Goal: Task Accomplishment & Management: Manage account settings

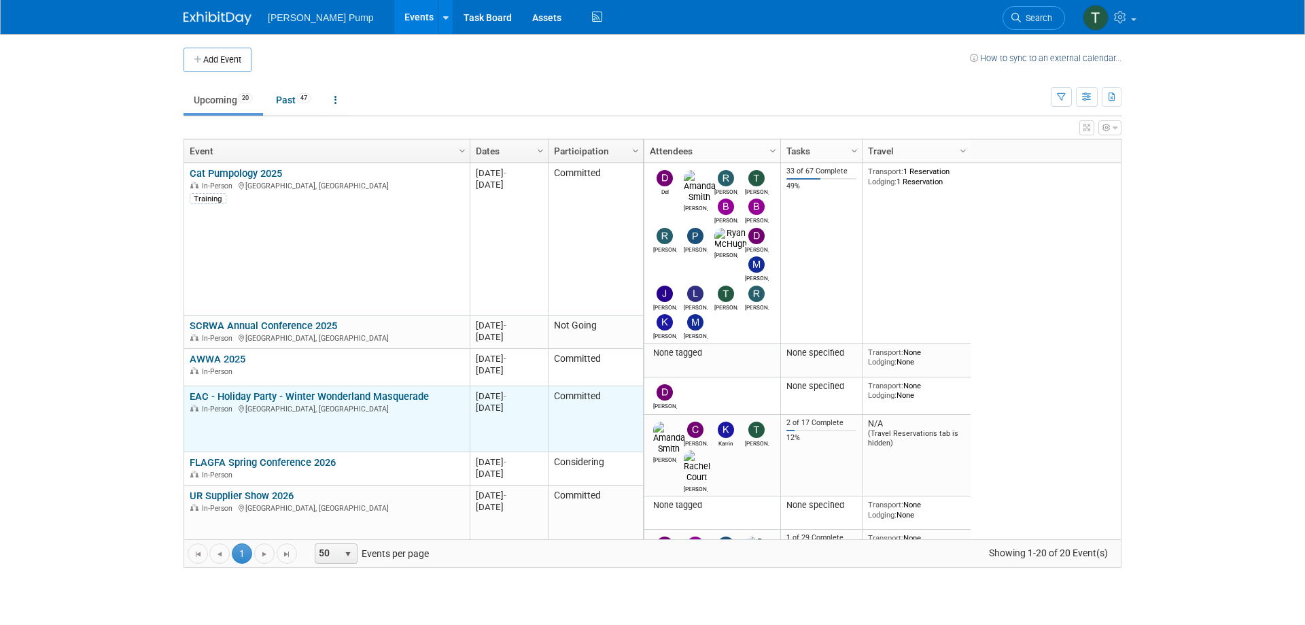
click at [368, 400] on link "EAC - Holiday Party - Winter Wonderland Masquerade" at bounding box center [309, 396] width 239 height 12
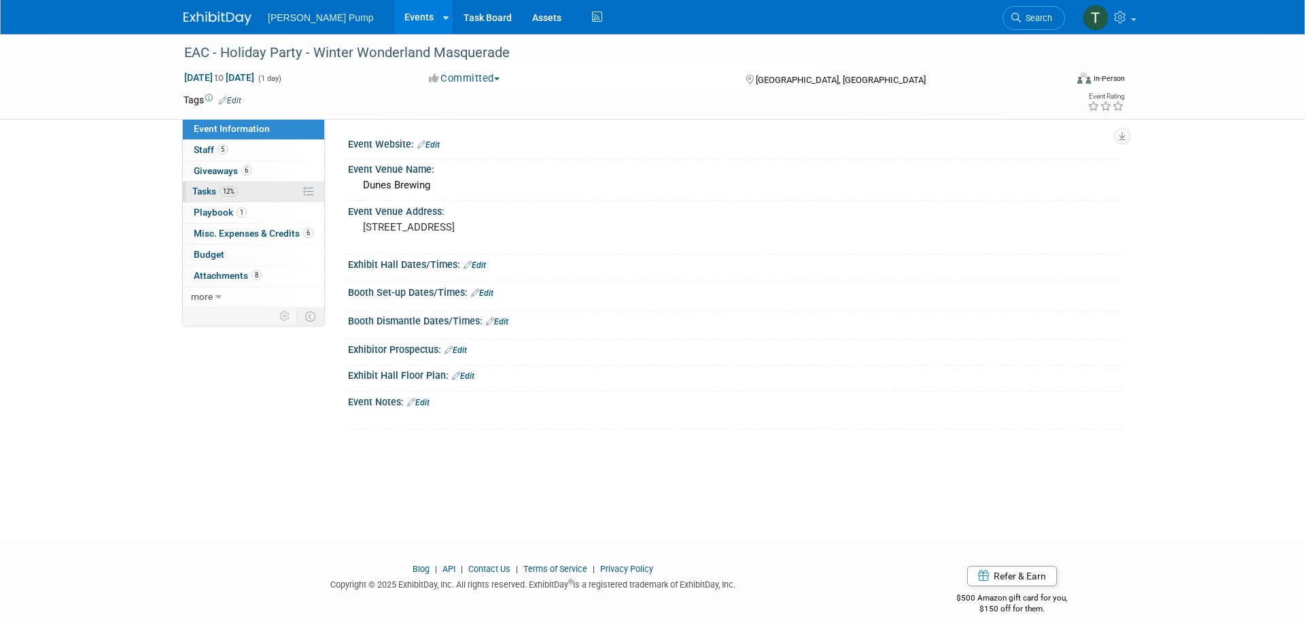
click at [209, 187] on span "Tasks 12%" at bounding box center [215, 191] width 46 height 11
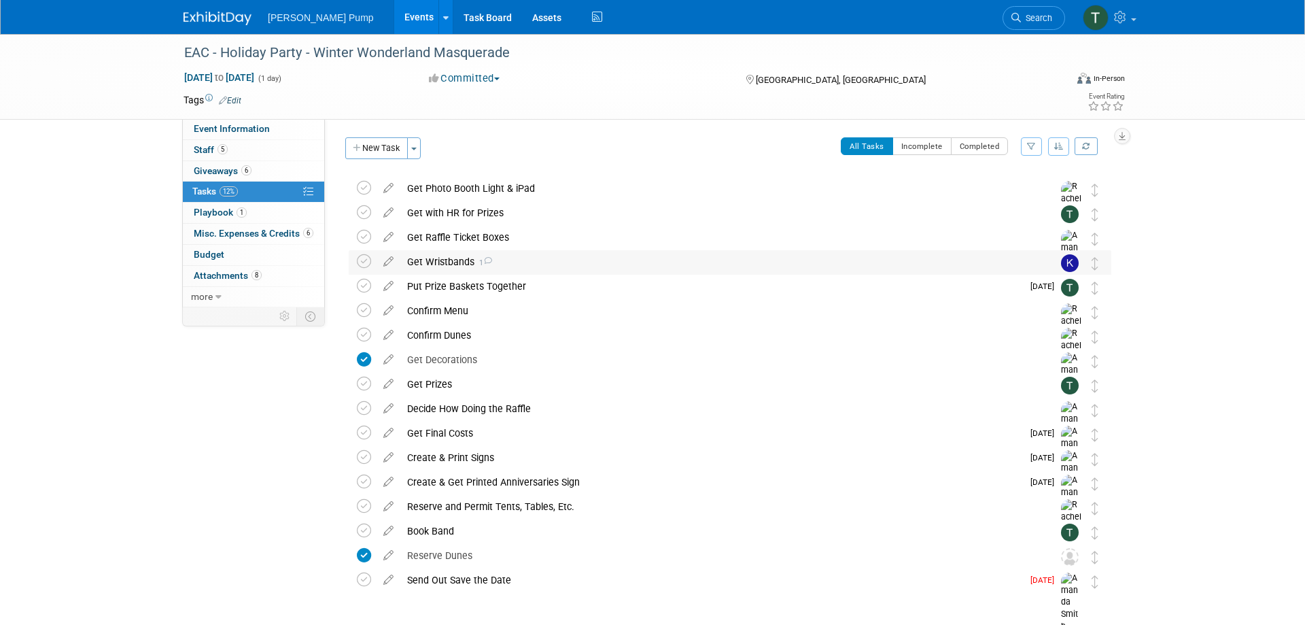
click at [458, 261] on div "Get Wristbands 1" at bounding box center [717, 261] width 634 height 23
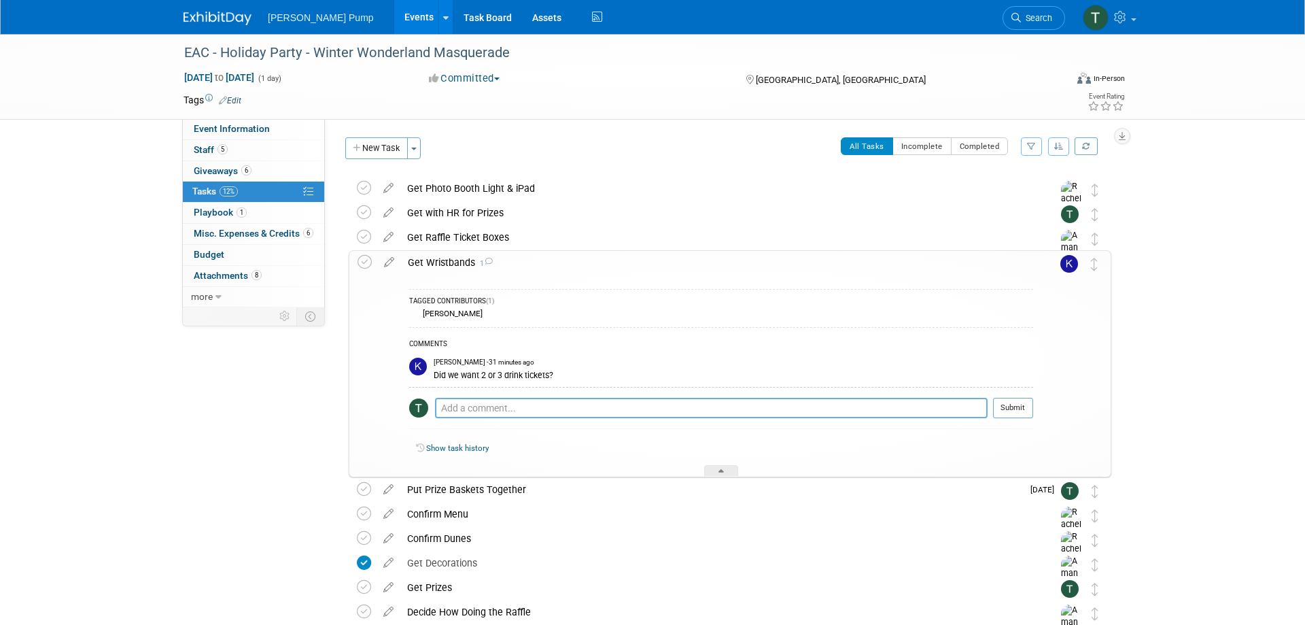
click at [472, 408] on textarea at bounding box center [711, 408] width 553 height 20
click at [844, 409] on textarea "I know CMT and possibly BZ mentioned in their 2024 evaluation to only do 2 tick…" at bounding box center [711, 408] width 553 height 20
click at [759, 408] on textarea "I know CMT and possibly BZ mentioned in their 2024 evaluation to only do 2 tick…" at bounding box center [711, 408] width 553 height 20
type textarea "I know CMT and possibly BZ mentioned in their 2024 evaluation to only do 3 tick…"
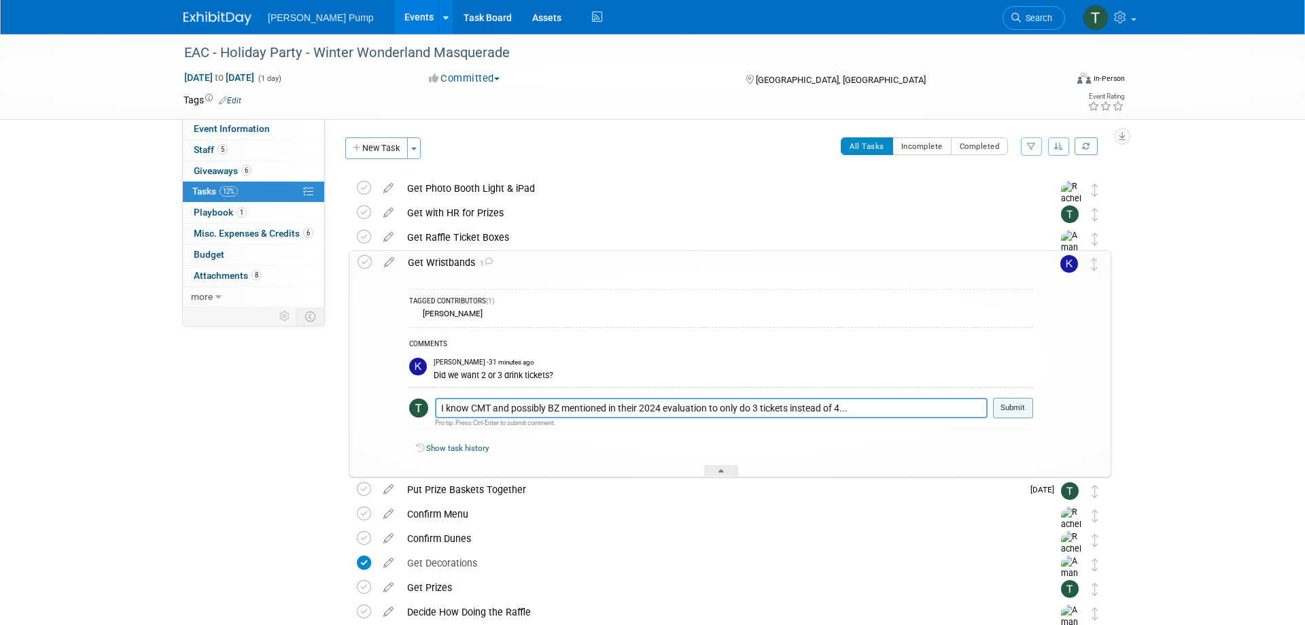
click at [1018, 409] on button "Submit" at bounding box center [1013, 408] width 40 height 20
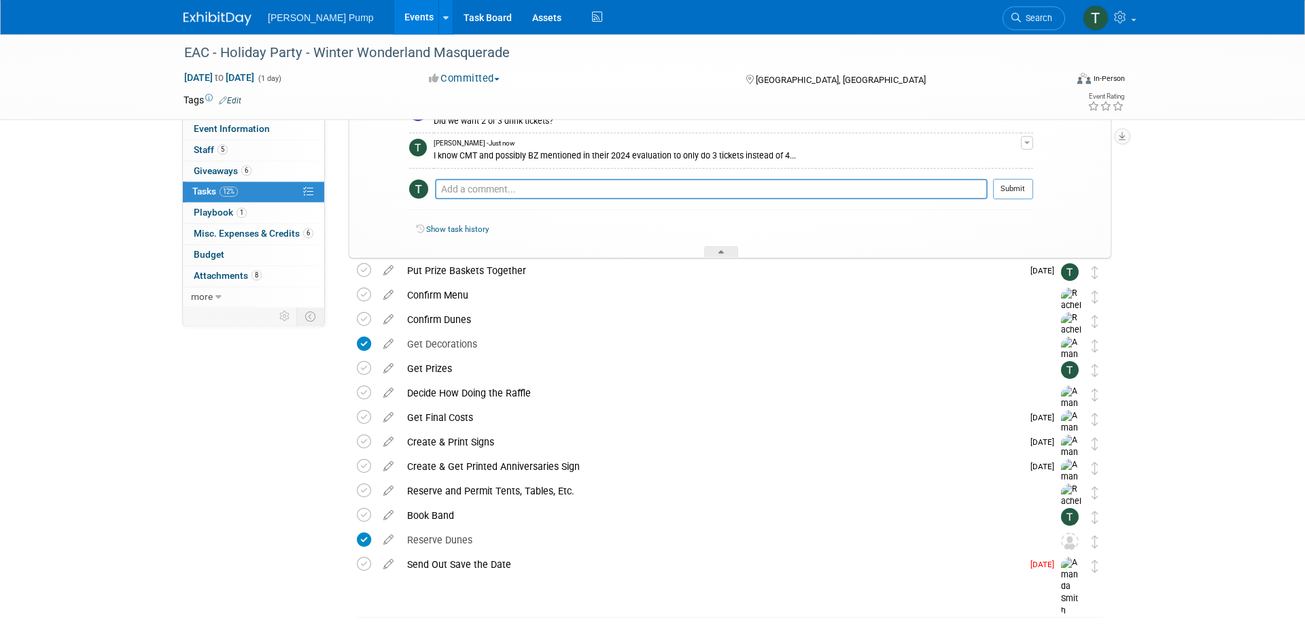
scroll to position [220, 0]
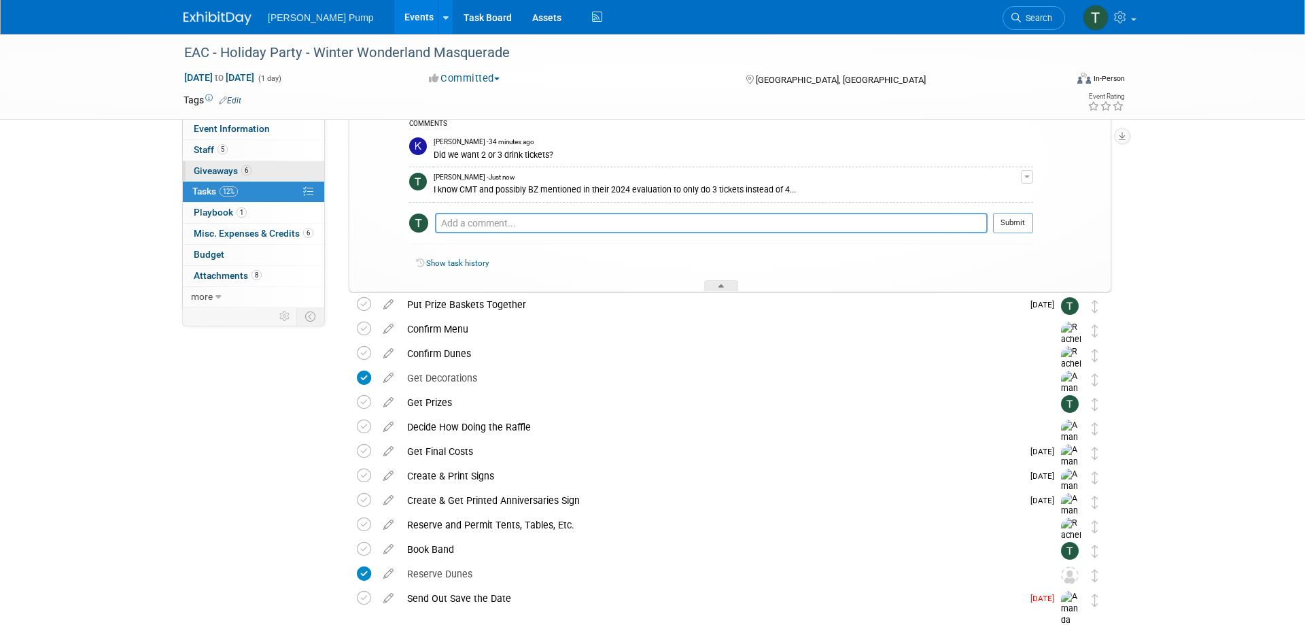
click at [230, 167] on span "Giveaways 6" at bounding box center [223, 170] width 58 height 11
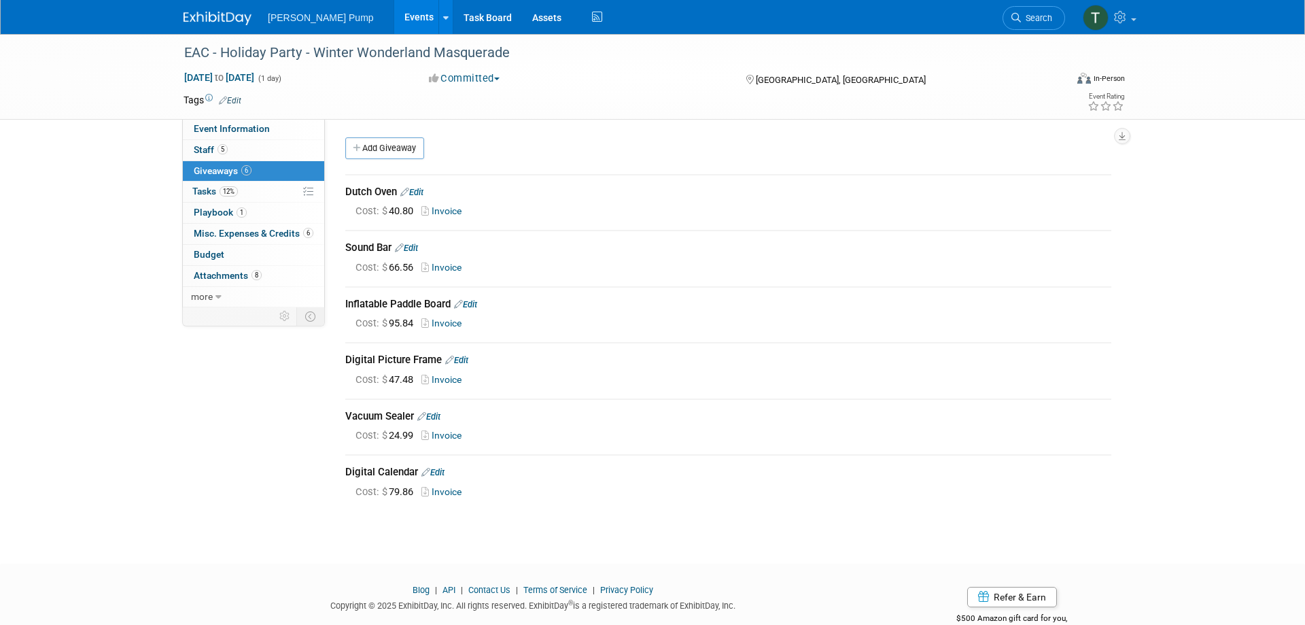
click at [454, 435] on link "Invoice" at bounding box center [444, 435] width 46 height 11
